Goal: Information Seeking & Learning: Learn about a topic

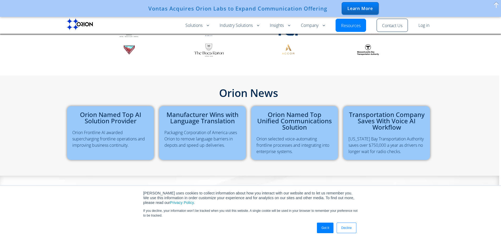
scroll to position [184, 0]
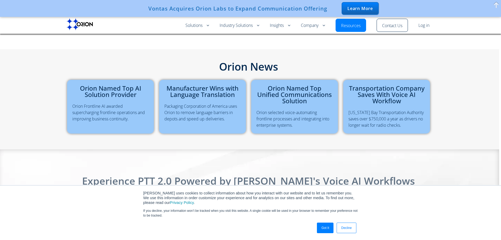
click at [391, 116] on div "Massachusetts Bay Transportation Authority saves over $750,000 a year as driver…" at bounding box center [387, 118] width 76 height 19
click at [390, 112] on link "Massachusetts Bay Transportation Authority saves over $750,000 a year as driver…" at bounding box center [386, 119] width 75 height 19
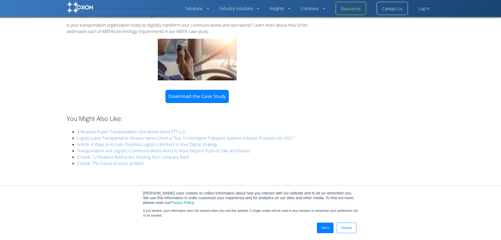
scroll to position [337, 0]
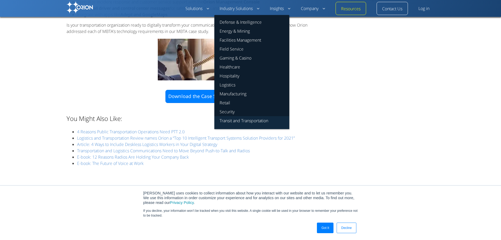
click at [238, 121] on link "Transit and Transportation" at bounding box center [252, 122] width 75 height 13
